Goal: Find specific page/section: Find specific page/section

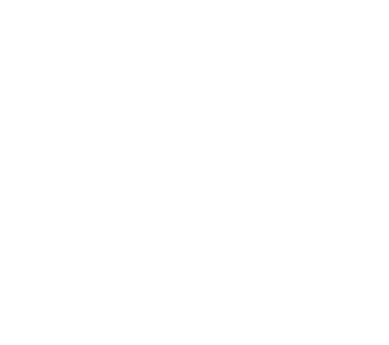
select select "id"
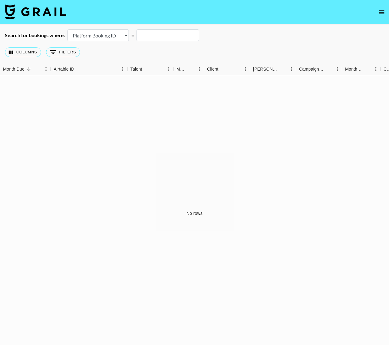
click at [385, 12] on icon "open drawer" at bounding box center [381, 12] width 7 height 7
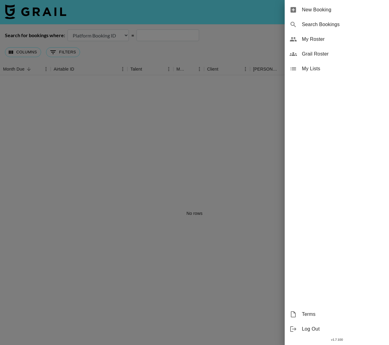
click at [311, 58] on div "Grail Roster" at bounding box center [337, 54] width 104 height 15
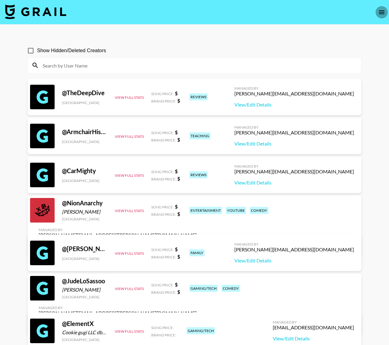
click at [378, 13] on button "open drawer" at bounding box center [382, 12] width 12 height 12
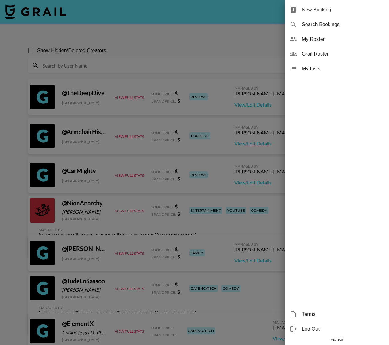
click at [314, 38] on span "My Roster" at bounding box center [343, 39] width 82 height 7
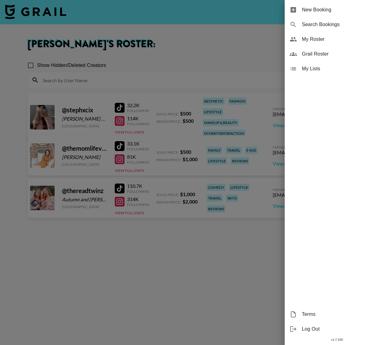
click at [76, 287] on div at bounding box center [194, 172] width 389 height 345
